Goal: Task Accomplishment & Management: Manage account settings

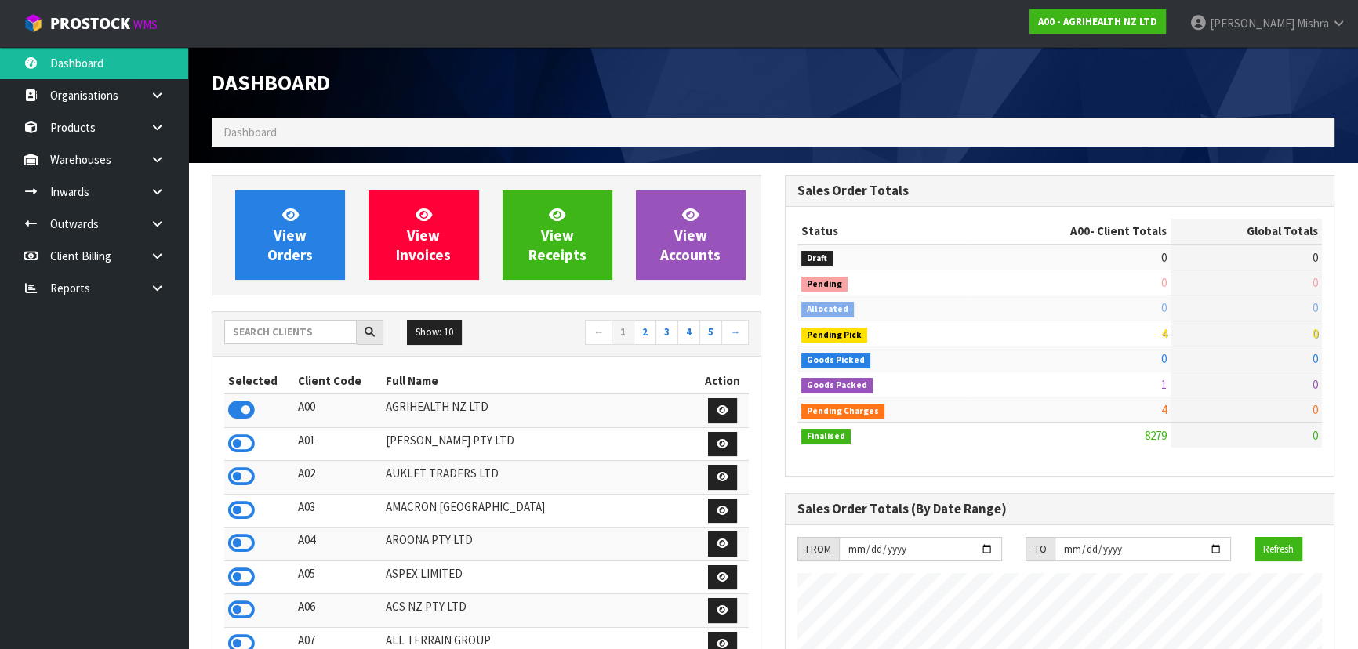
scroll to position [1185, 572]
click at [264, 334] on input "text" at bounding box center [290, 332] width 132 height 24
type input "E04"
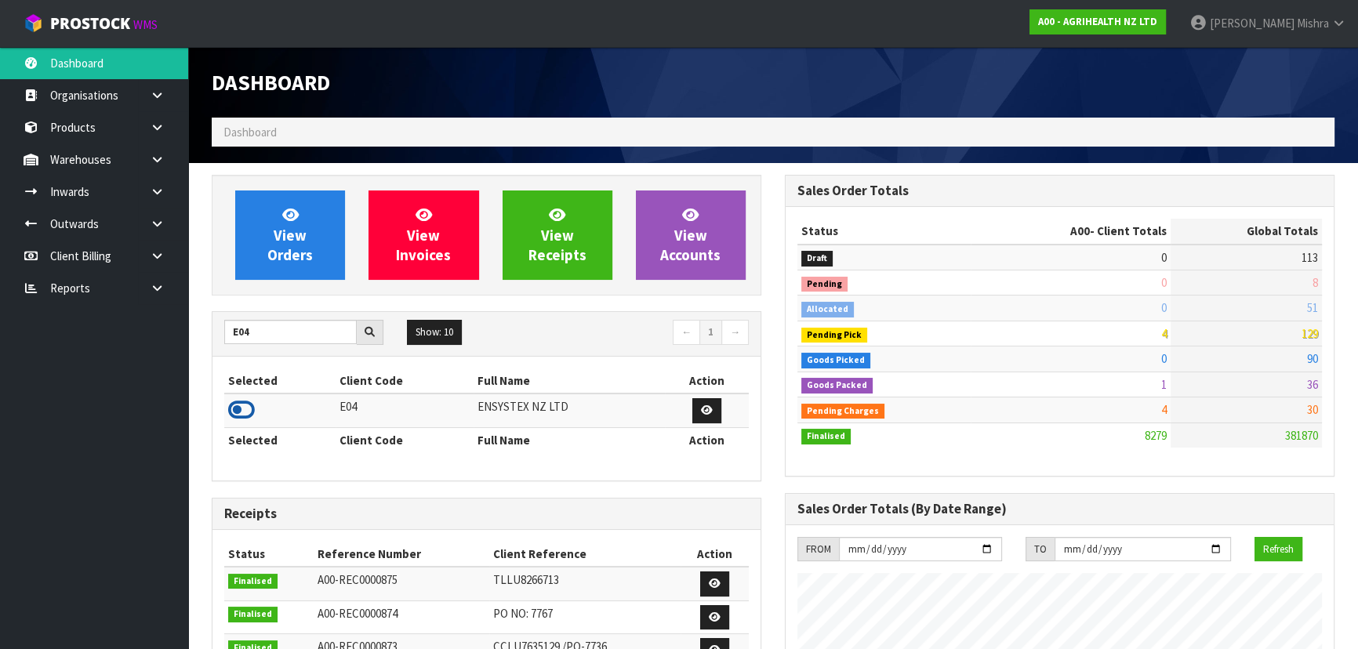
click at [230, 415] on icon at bounding box center [241, 410] width 27 height 24
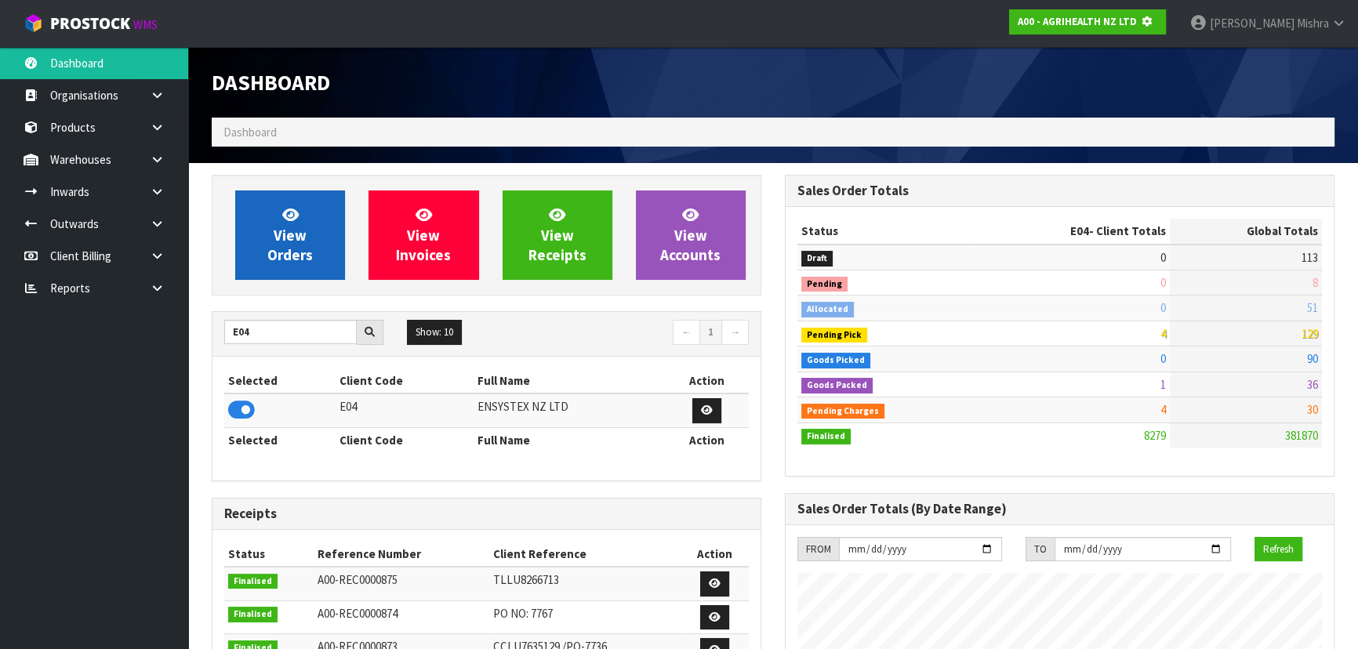
scroll to position [976, 572]
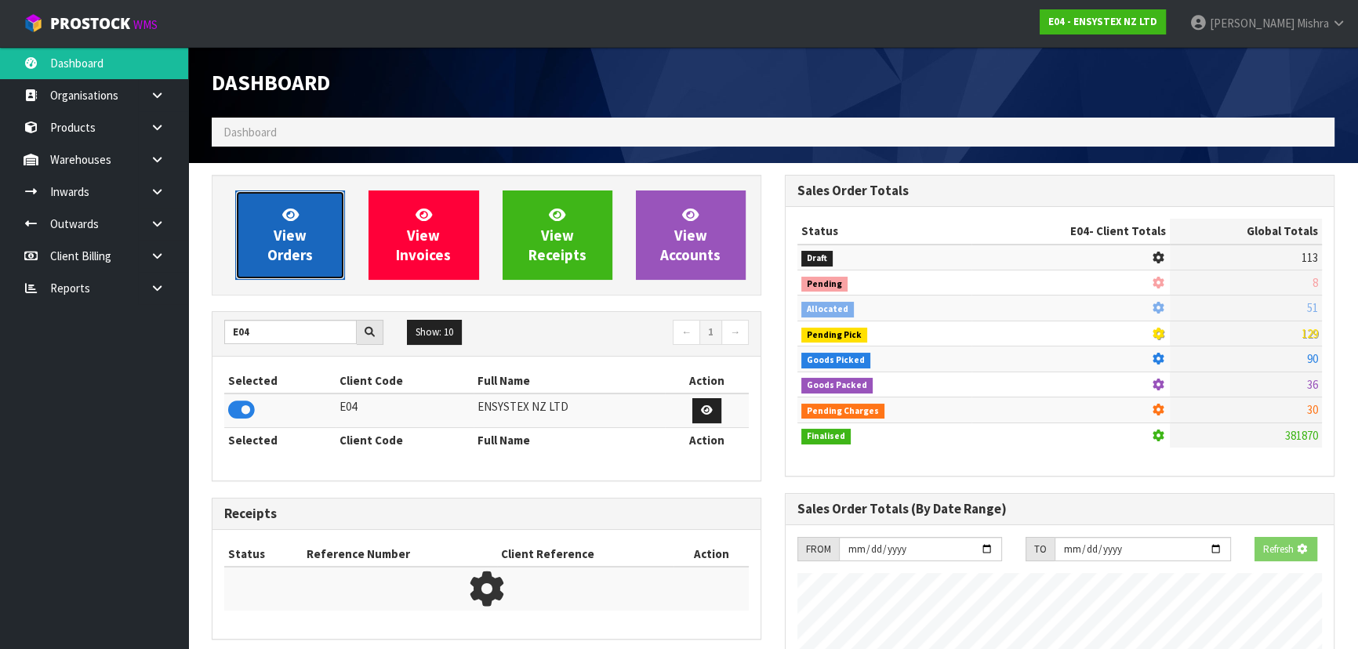
click at [257, 245] on link "View Orders" at bounding box center [290, 234] width 110 height 89
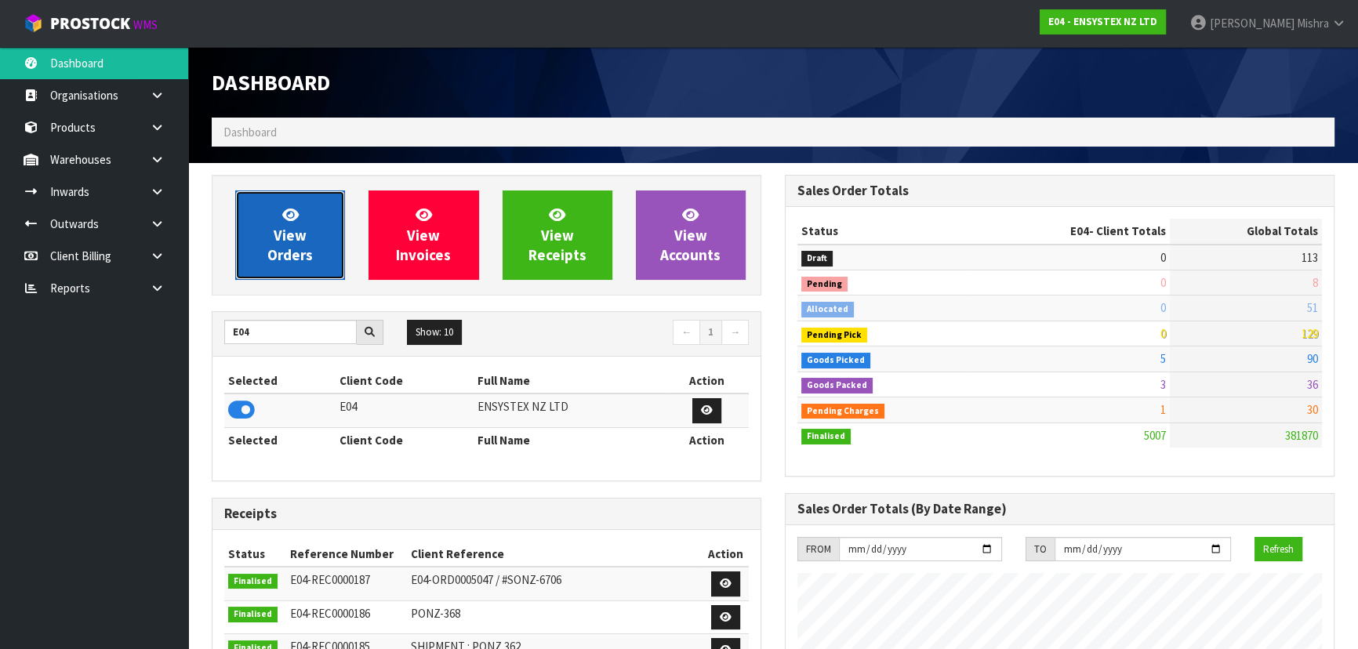
scroll to position [1185, 572]
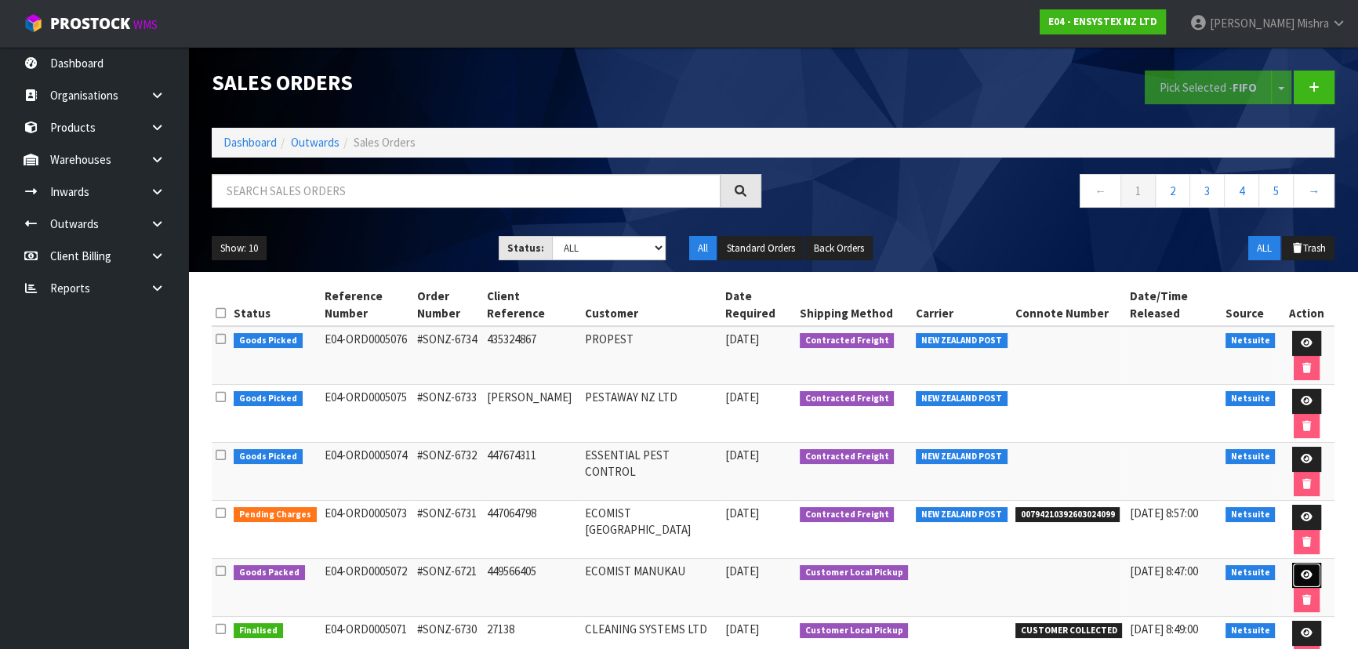
click at [1307, 578] on icon at bounding box center [1306, 575] width 12 height 10
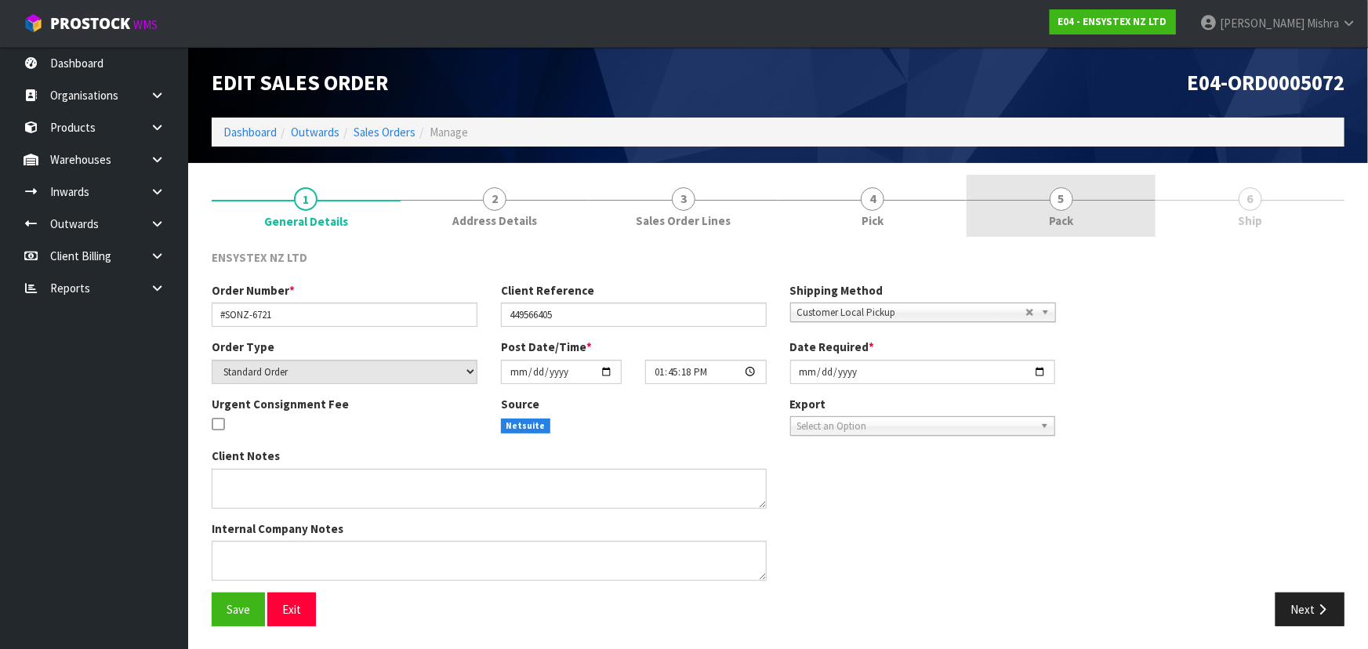
click at [1045, 216] on link "5 Pack" at bounding box center [1060, 206] width 189 height 62
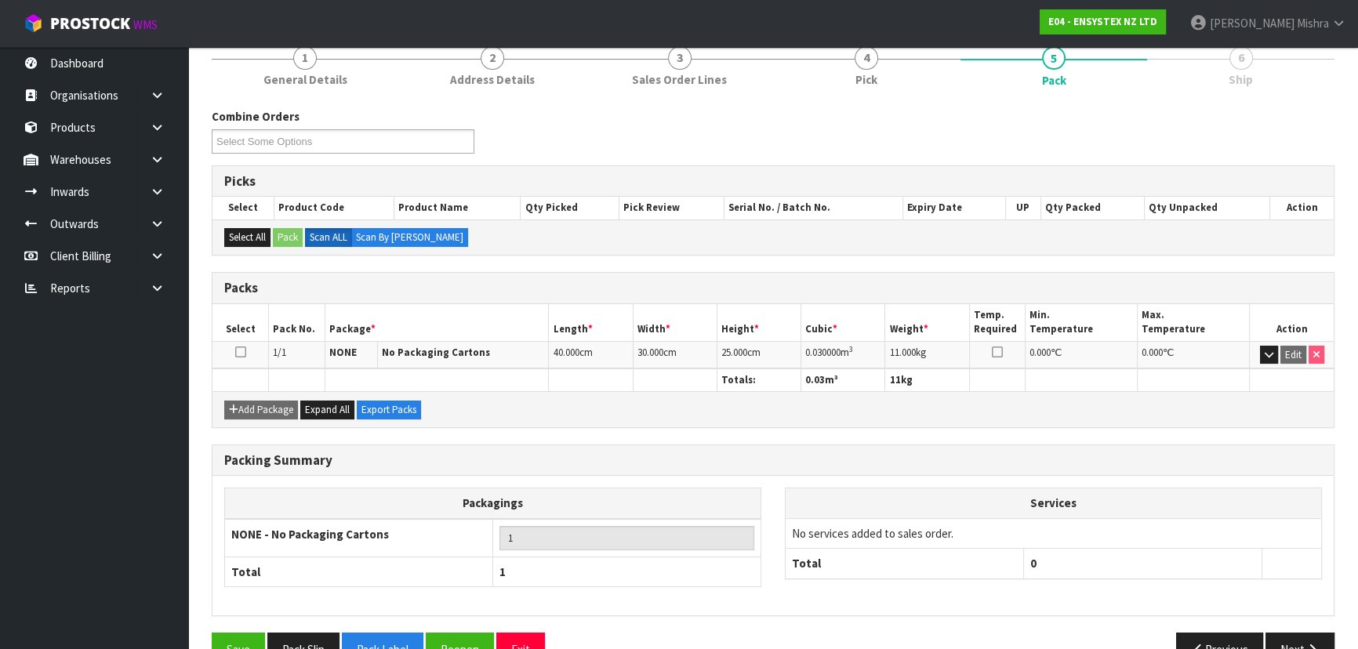
scroll to position [142, 0]
click at [1317, 643] on icon "button" at bounding box center [1311, 649] width 15 height 12
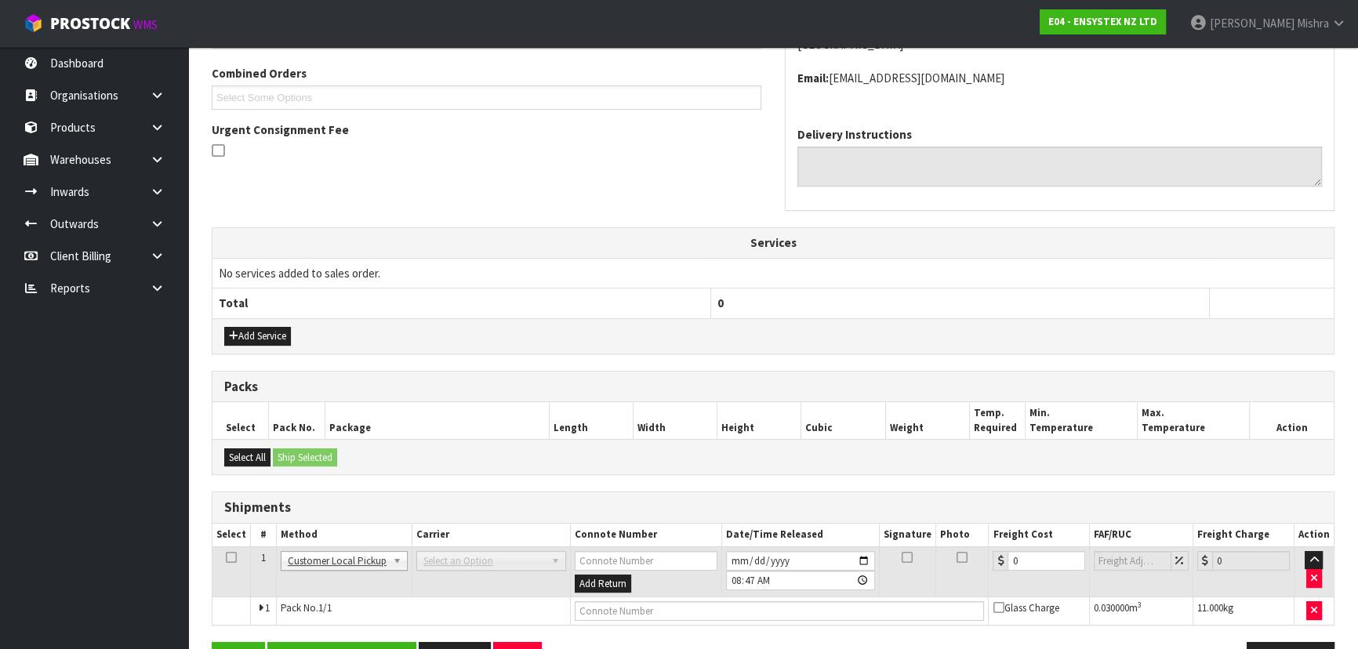
scroll to position [356, 0]
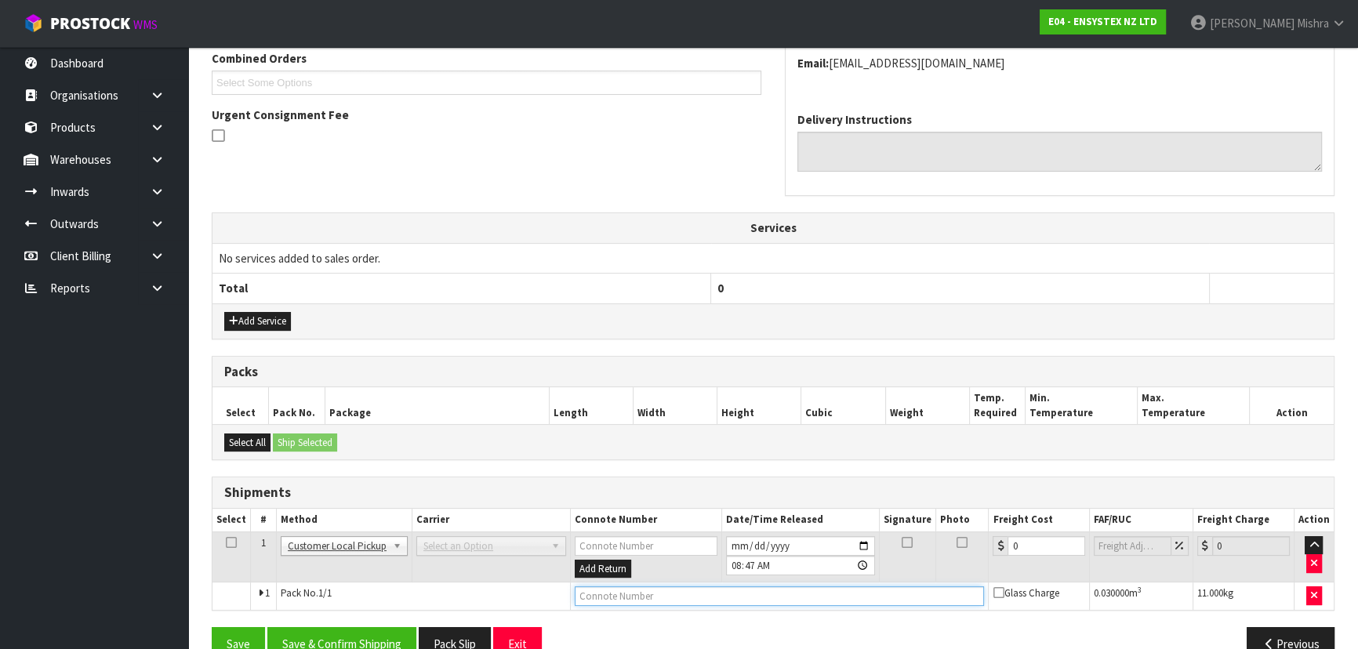
click at [678, 600] on input "text" at bounding box center [780, 596] width 410 height 20
type input "CUSTOMER COLLECTED"
click at [383, 643] on button "Save & Confirm Shipping" at bounding box center [341, 644] width 149 height 34
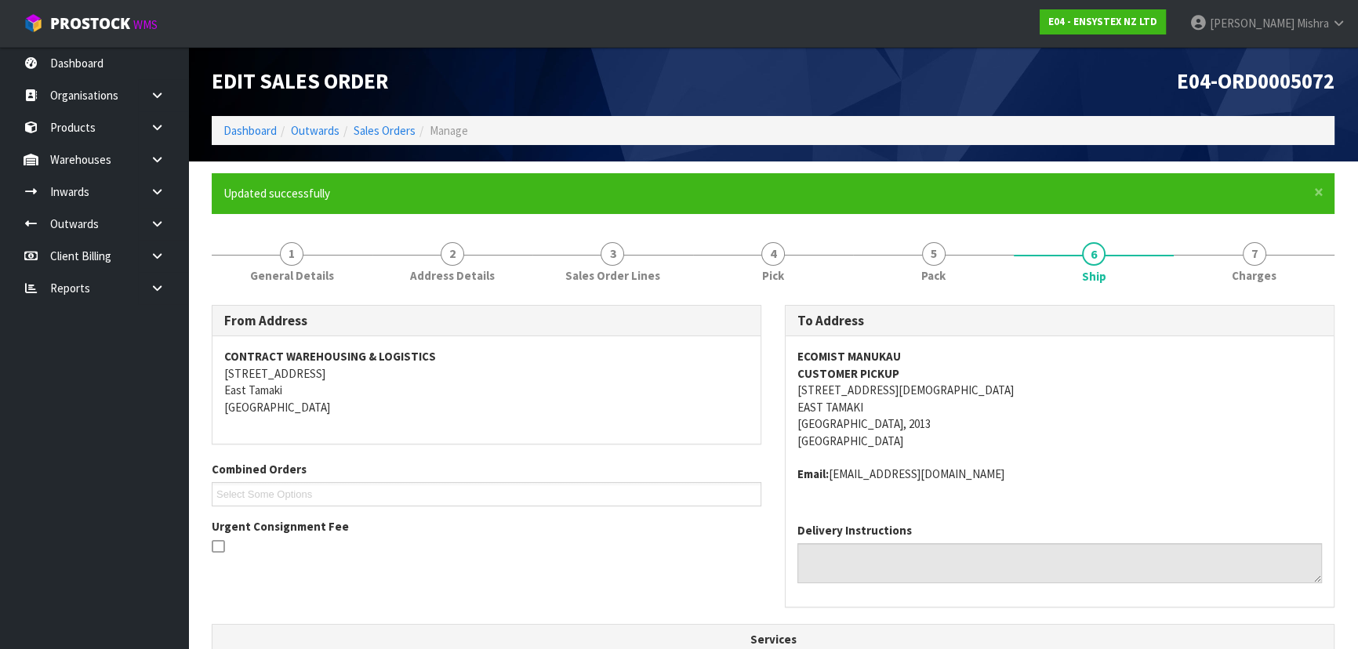
scroll to position [0, 0]
